Goal: Find contact information: Obtain details needed to contact an individual or organization

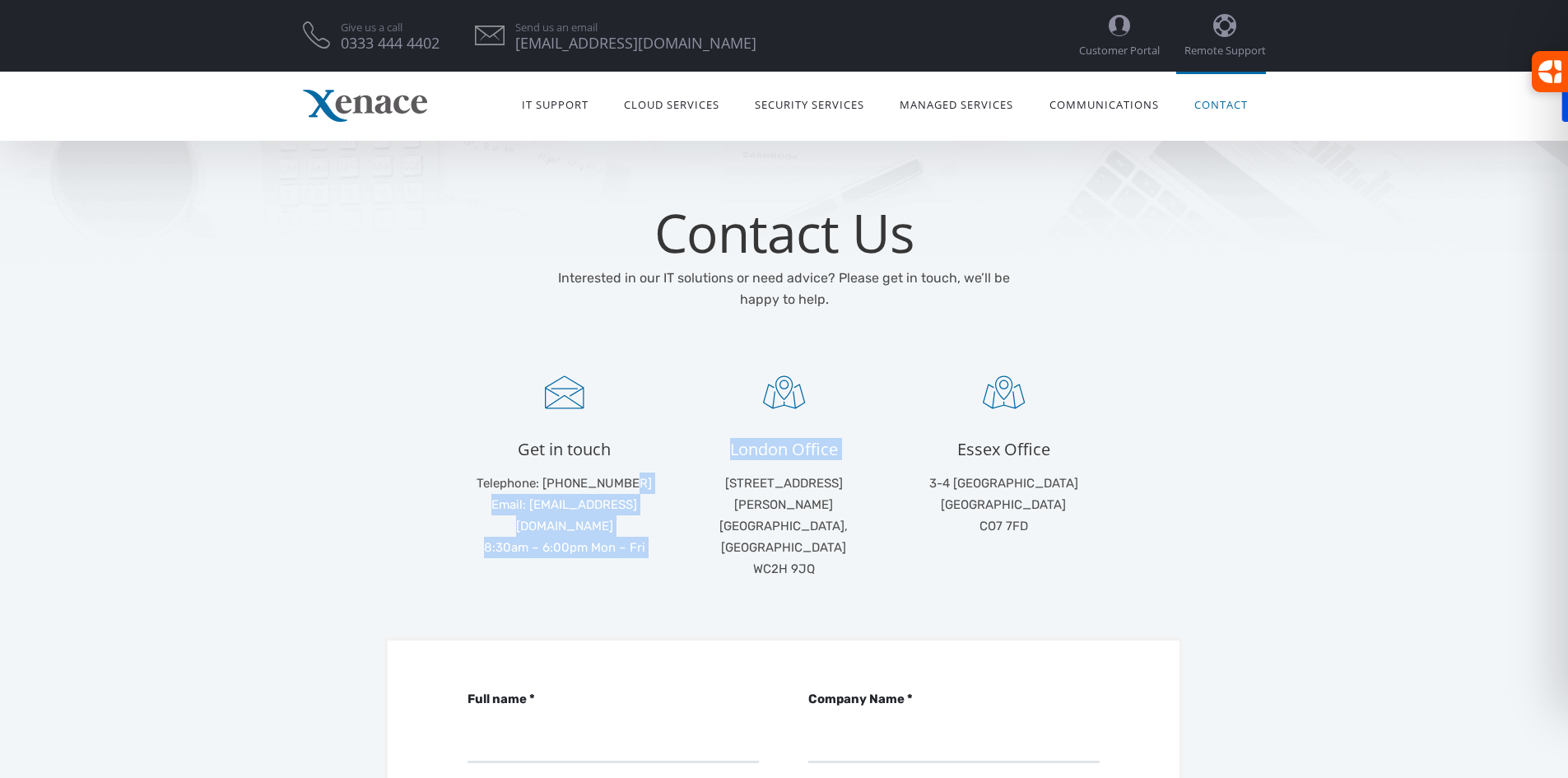
drag, startPoint x: 681, startPoint y: 479, endPoint x: 604, endPoint y: 481, distance: 77.0
click at [604, 481] on ul "Get in touch Telephone: +44 (0) 333 444 4402 Email: info@xenace.com 8:30am – 6:…" at bounding box center [785, 477] width 658 height 204
click at [658, 483] on p "Telephone: +44 (0) 333 444 4402 Email: info@xenace.com 8:30am – 6:00pm Mon – Fri" at bounding box center [564, 515] width 195 height 86
drag, startPoint x: 576, startPoint y: 477, endPoint x: 662, endPoint y: 477, distance: 86.0
click at [662, 477] on p "Telephone: +44 (0) 333 444 4402 Email: info@xenace.com 8:30am – 6:00pm Mon – Fri" at bounding box center [564, 515] width 195 height 86
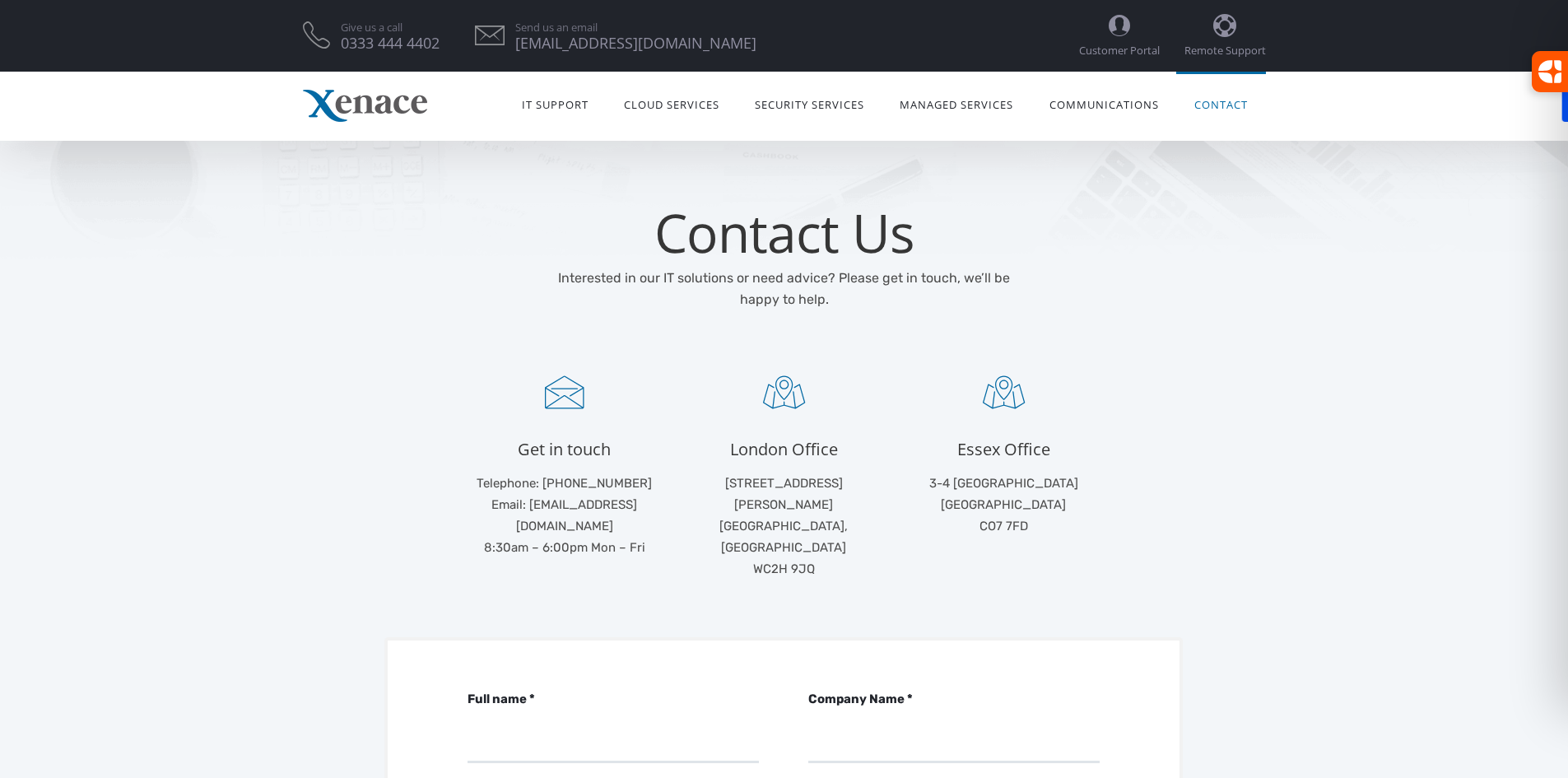
copy p "333 444 4402"
click at [837, 527] on p "71-75 Shelton Street Covent Garden, London WC2H 9JQ" at bounding box center [784, 526] width 195 height 107
drag, startPoint x: 722, startPoint y: 482, endPoint x: 863, endPoint y: 486, distance: 141.1
click at [863, 486] on p "71-75 Shelton Street Covent Garden, London WC2H 9JQ" at bounding box center [784, 526] width 195 height 107
copy p "71-75 Shelton Street"
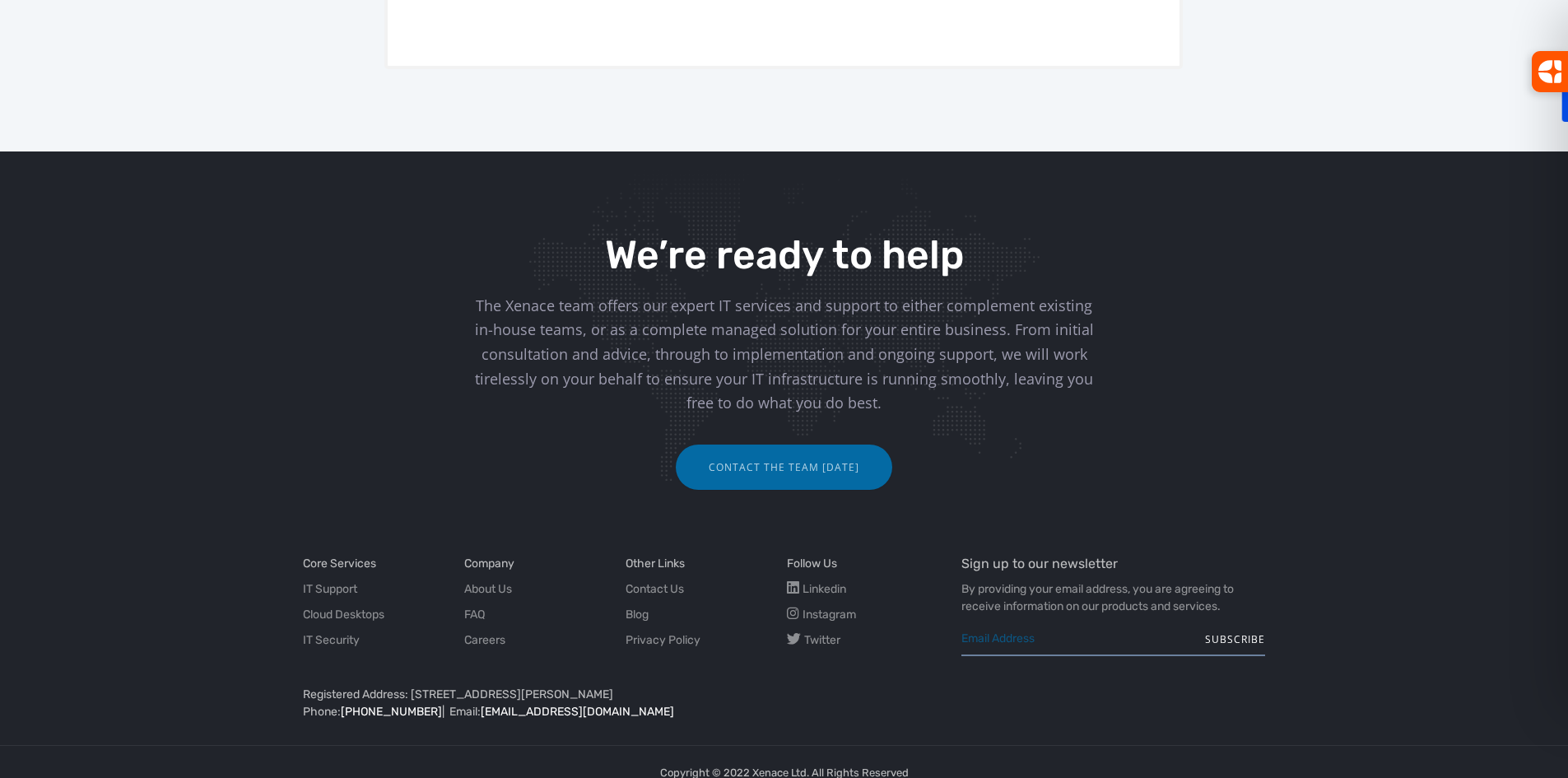
scroll to position [1111, 0]
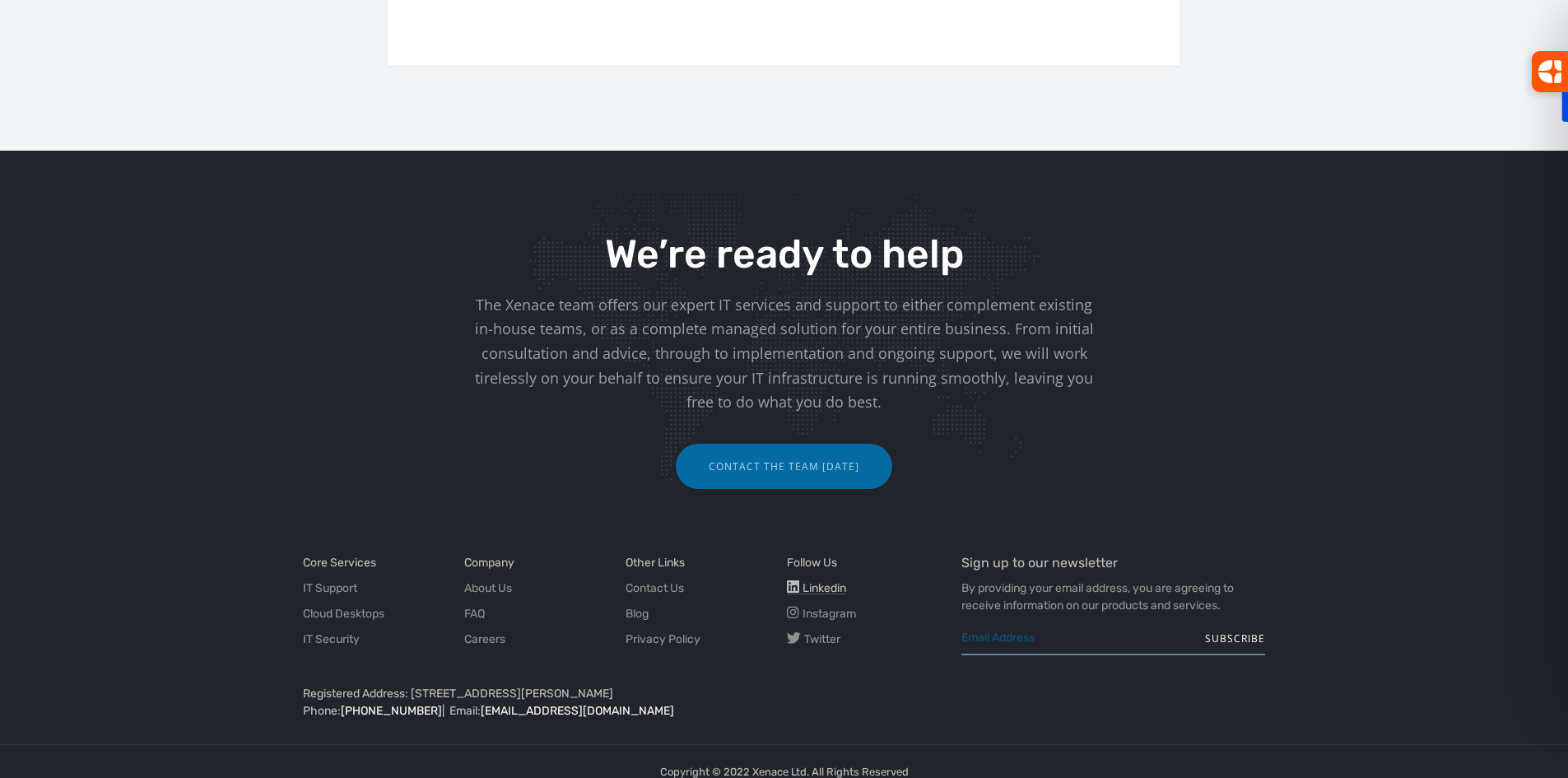
click at [816, 581] on span "Linkedin" at bounding box center [825, 588] width 44 height 14
click at [669, 579] on link "Contact Us" at bounding box center [655, 588] width 58 height 17
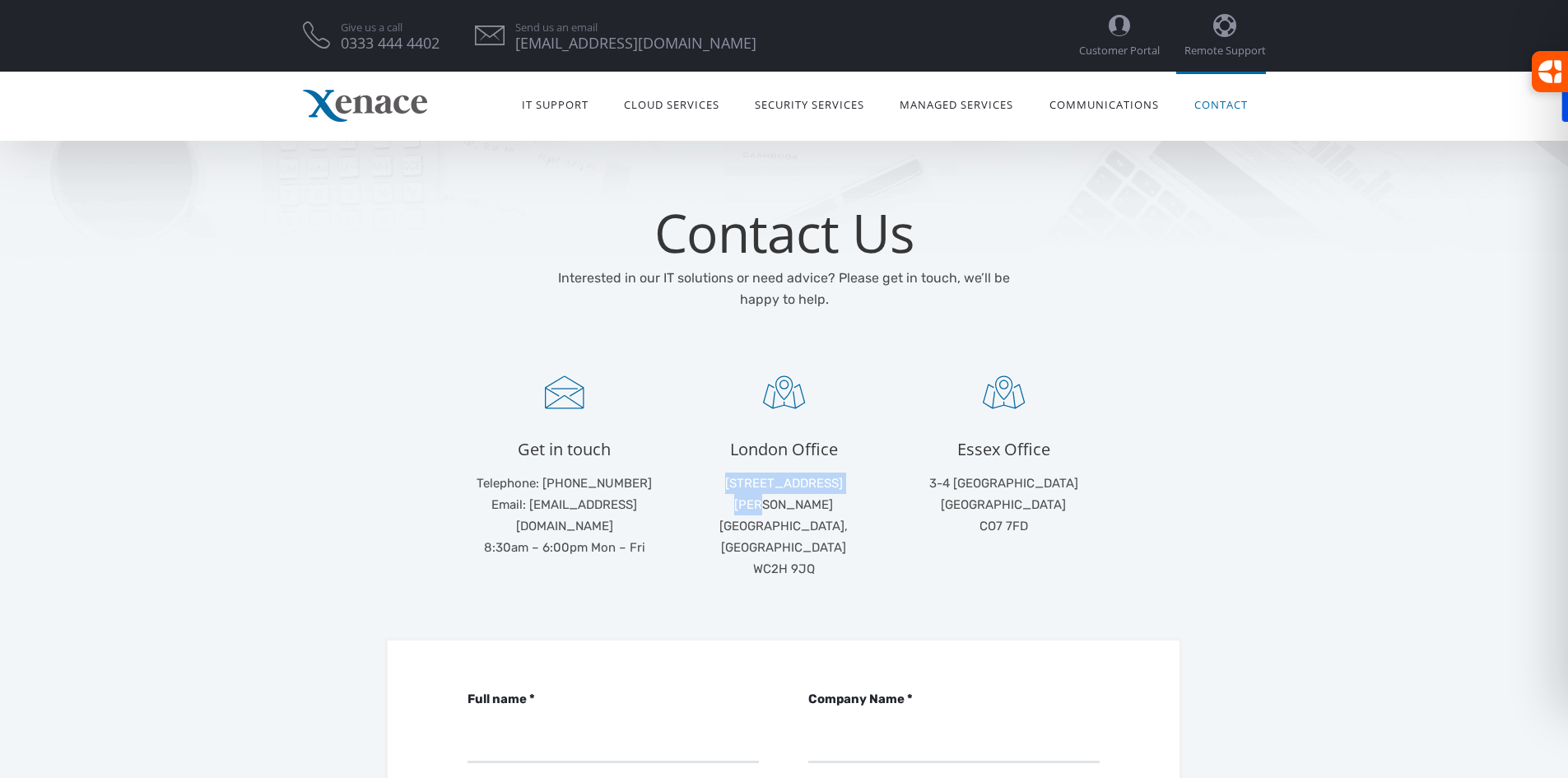
drag, startPoint x: 854, startPoint y: 481, endPoint x: 718, endPoint y: 481, distance: 136.0
click at [718, 481] on p "71-75 Shelton Street Covent Garden, London WC2H 9JQ" at bounding box center [784, 526] width 195 height 107
copy p "71-75 Shelton Street"
drag, startPoint x: 840, startPoint y: 524, endPoint x: 756, endPoint y: 526, distance: 84.0
click at [756, 526] on p "71-75 Shelton Street Covent Garden, London WC2H 9JQ" at bounding box center [784, 526] width 195 height 107
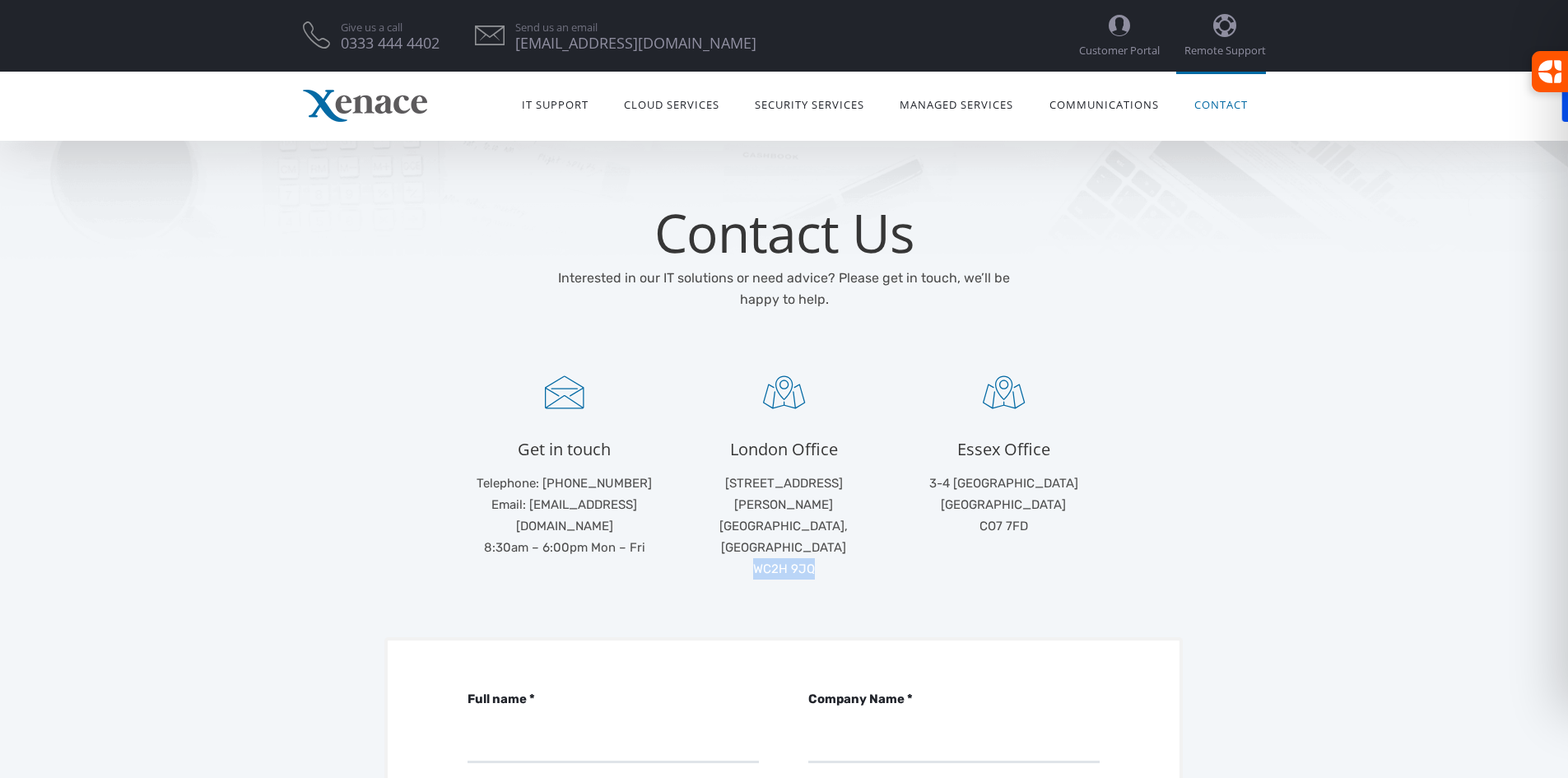
copy p "WC2H 9JQ"
click at [841, 518] on p "71-75 Shelton Street Covent Garden, London WC2H 9JQ" at bounding box center [784, 526] width 195 height 107
drag, startPoint x: 858, startPoint y: 489, endPoint x: 715, endPoint y: 486, distance: 143.0
click at [715, 486] on p "71-75 Shelton Street Covent Garden, London WC2H 9JQ" at bounding box center [784, 526] width 195 height 107
copy p "71-75 Shelton Street"
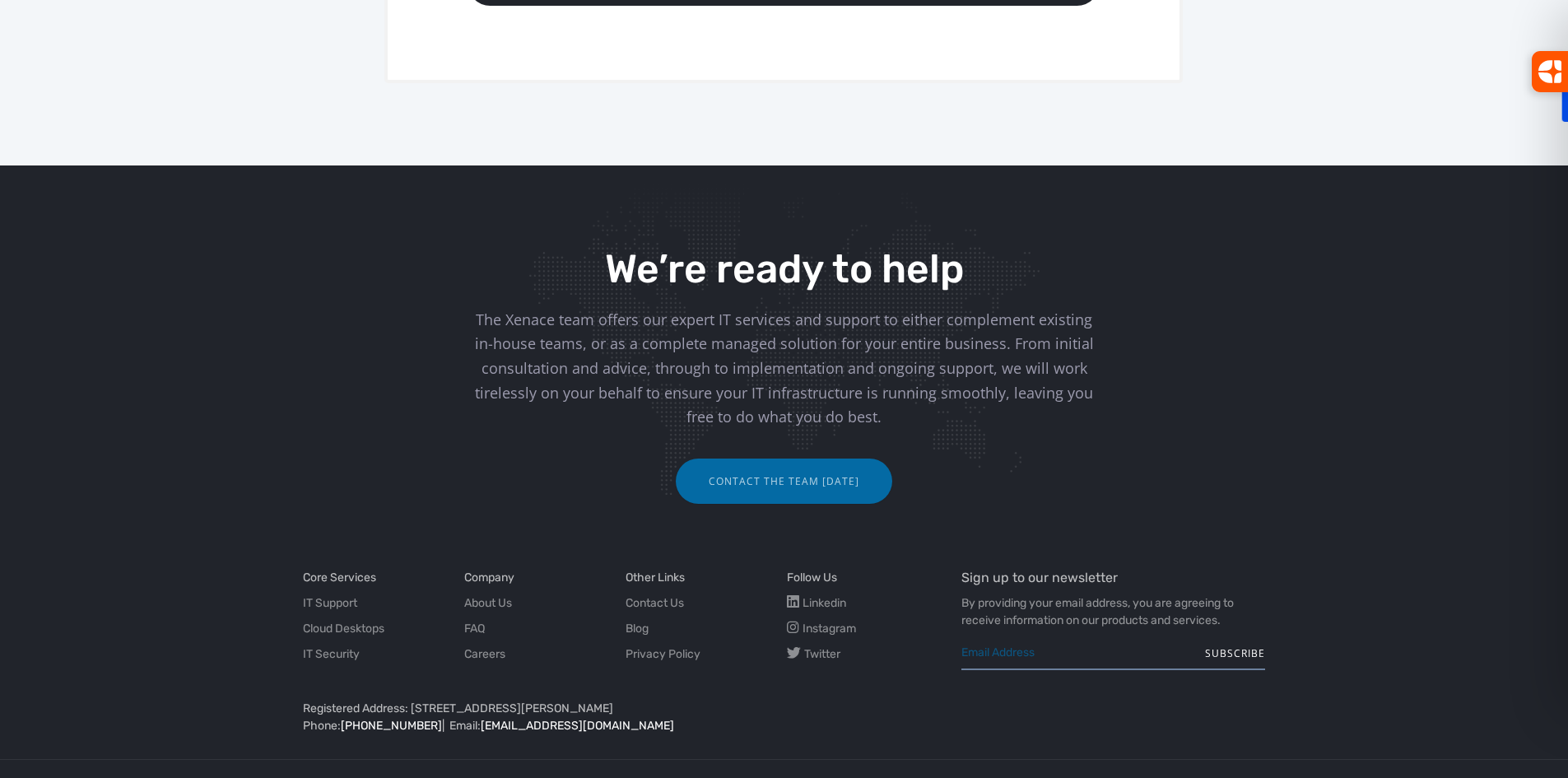
scroll to position [1111, 0]
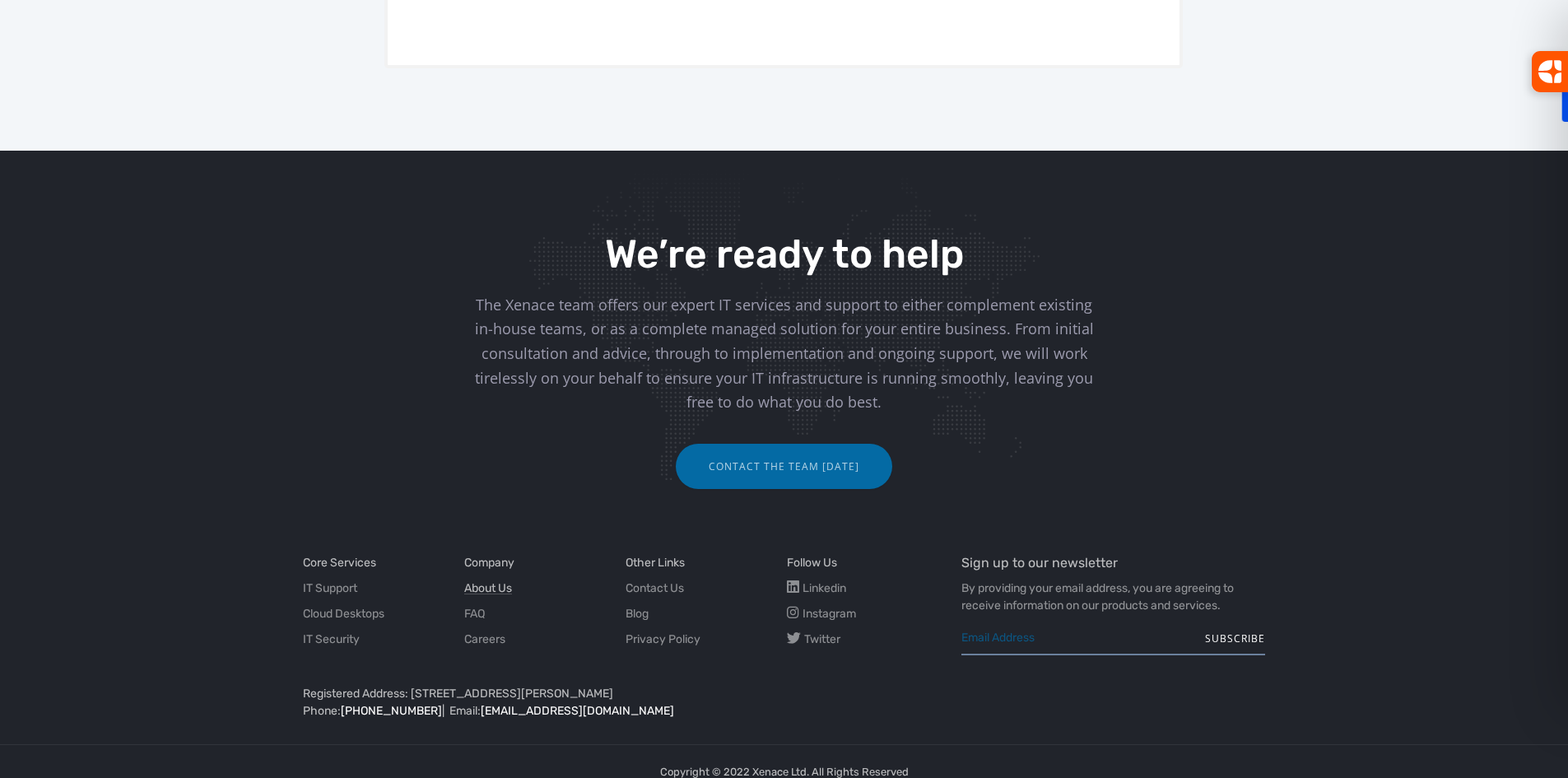
click at [472, 579] on link "About Us" at bounding box center [488, 588] width 48 height 17
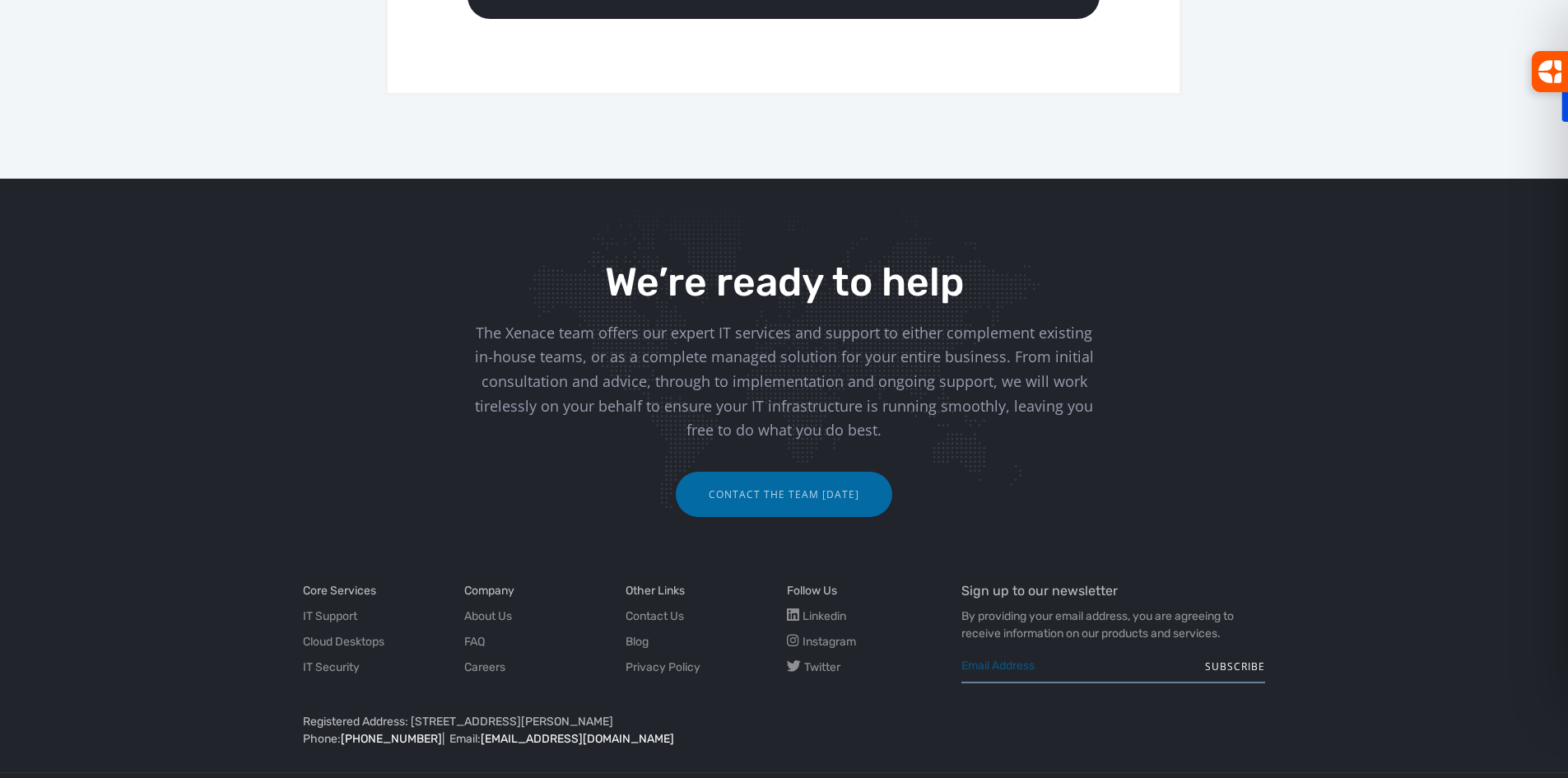
scroll to position [1111, 0]
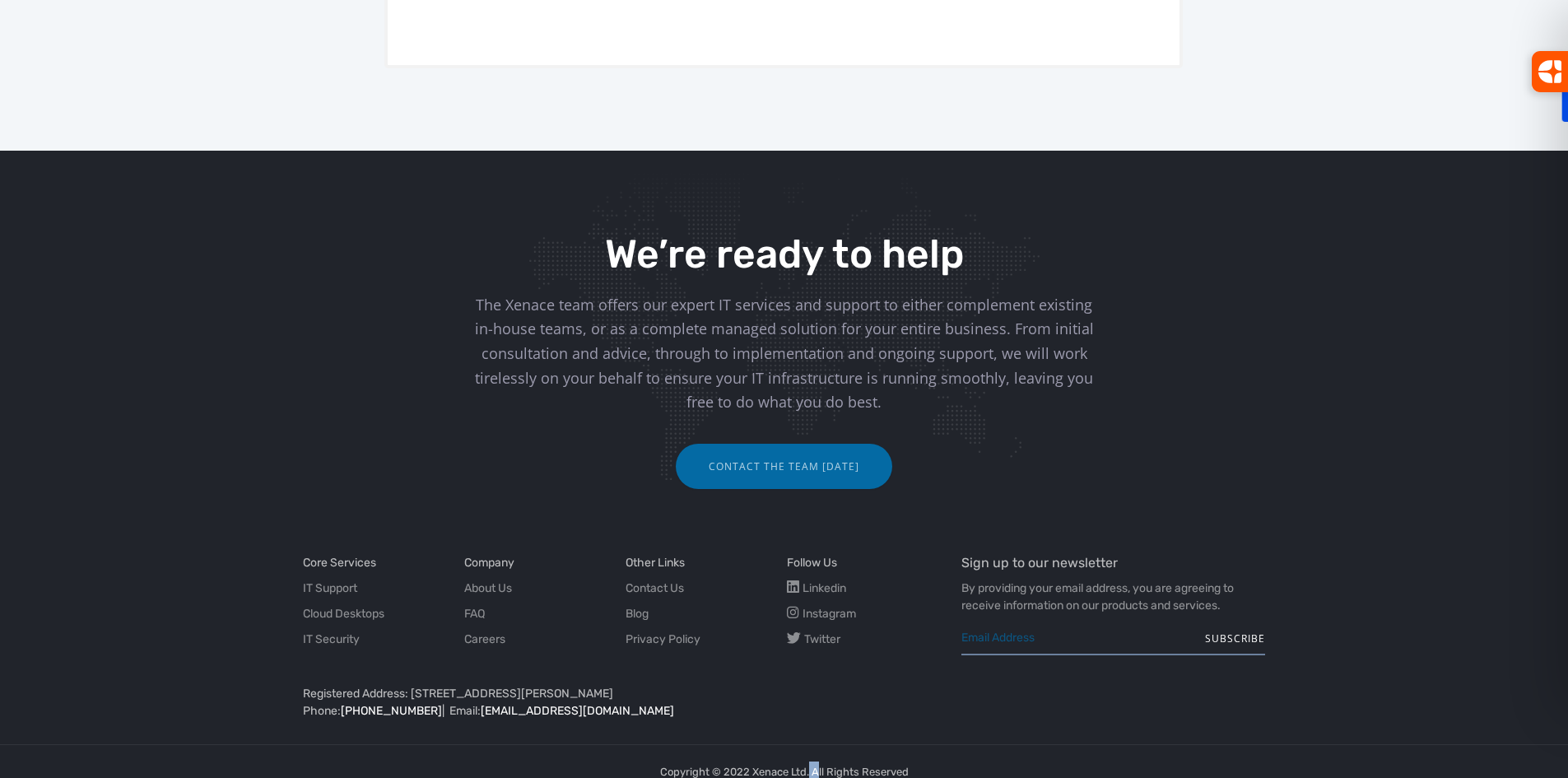
click at [785, 761] on div "Copyright © 2022 Xenace Ltd. All Rights Reserved Privacy Policy | Terms & Condi…" at bounding box center [784, 782] width 248 height 43
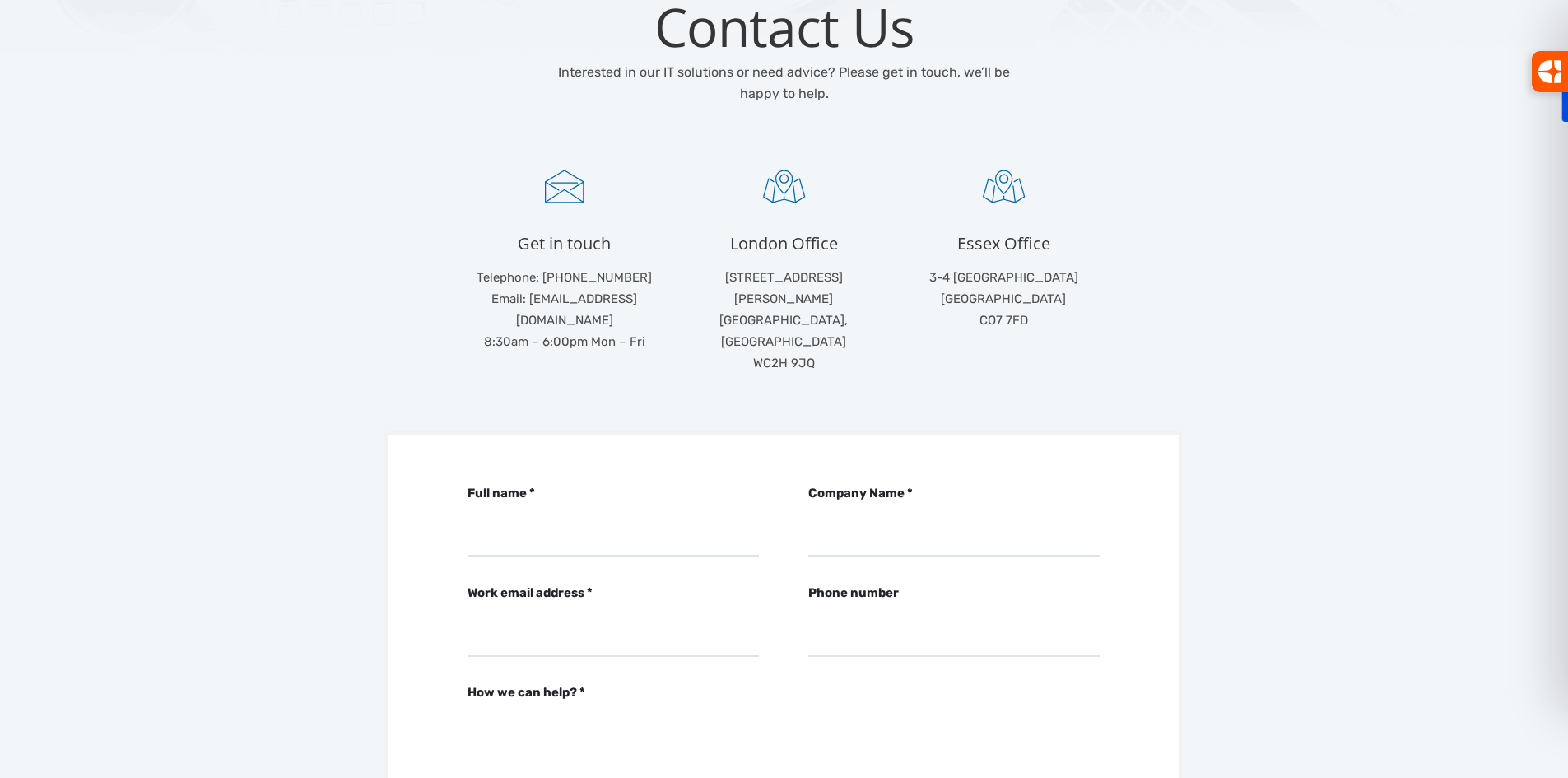
scroll to position [0, 0]
